Goal: Transaction & Acquisition: Download file/media

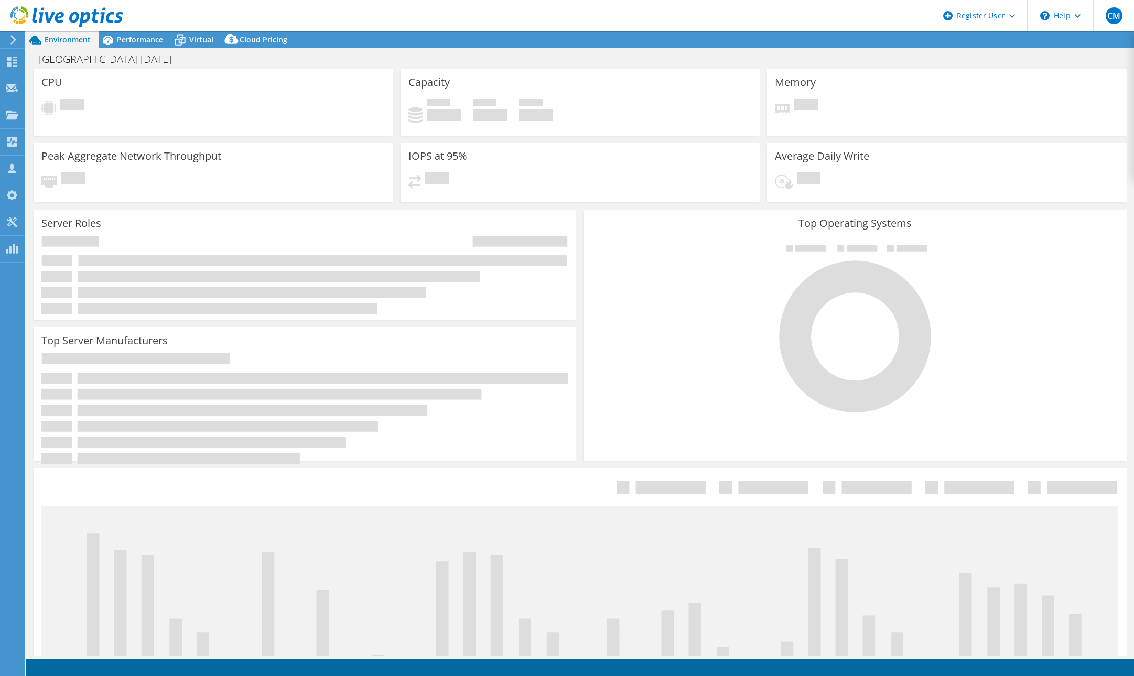
select select "USD"
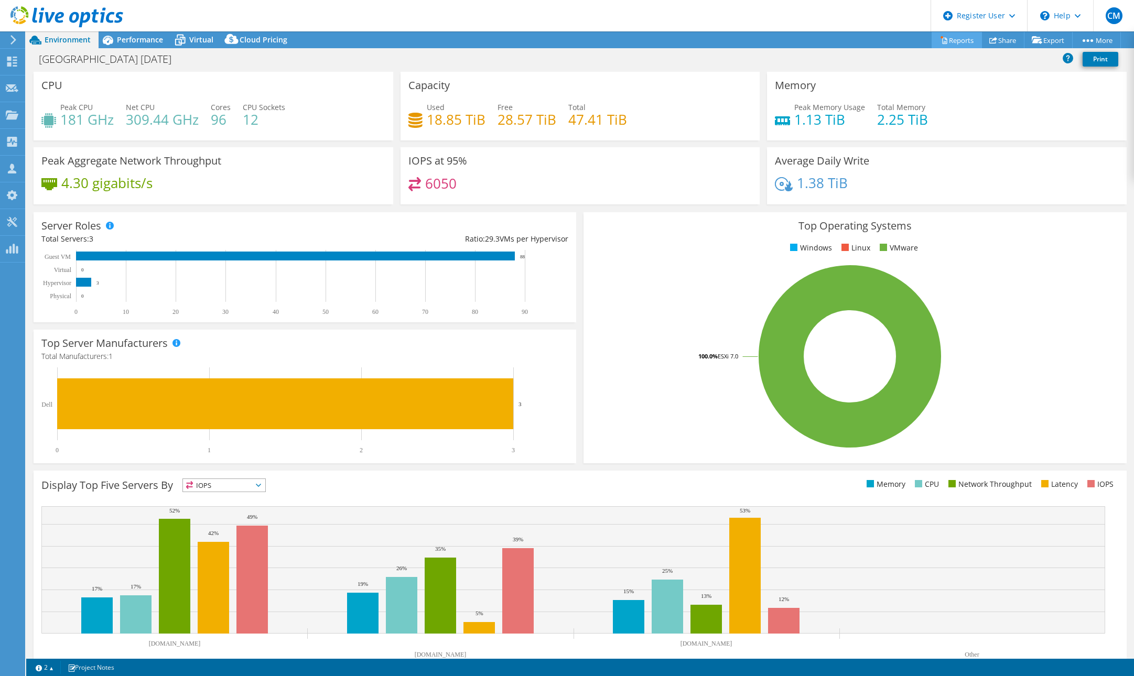
click at [954, 37] on link "Reports" at bounding box center [956, 40] width 50 height 16
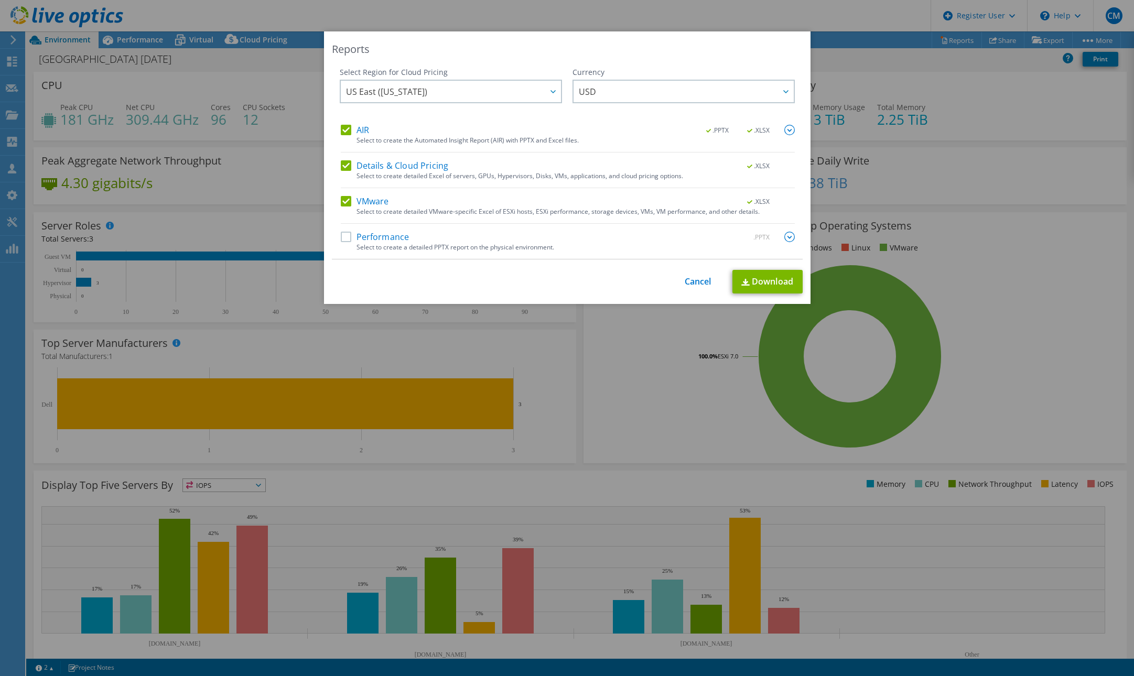
click at [342, 237] on label "Performance" at bounding box center [375, 237] width 69 height 10
click at [0, 0] on input "Performance" at bounding box center [0, 0] width 0 height 0
click at [767, 284] on link "Download" at bounding box center [767, 282] width 70 height 24
